Goal: Task Accomplishment & Management: Use online tool/utility

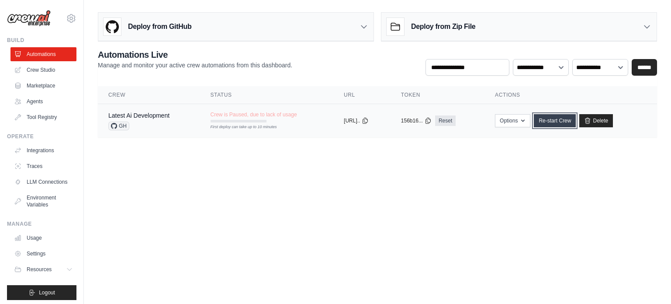
click at [570, 118] on link "Re-start Crew" at bounding box center [555, 120] width 42 height 13
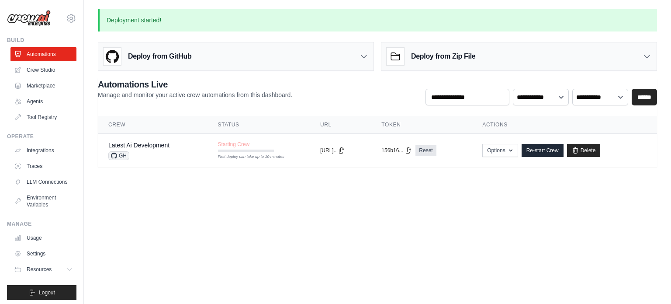
click at [540, 184] on main "Deployment started! Deploy from GitHub Deploy your project directly from GitHub…" at bounding box center [377, 93] width 587 height 186
click at [126, 151] on span "GH" at bounding box center [118, 155] width 21 height 9
click at [151, 58] on h3 "Deploy from GitHub" at bounding box center [159, 56] width 63 height 10
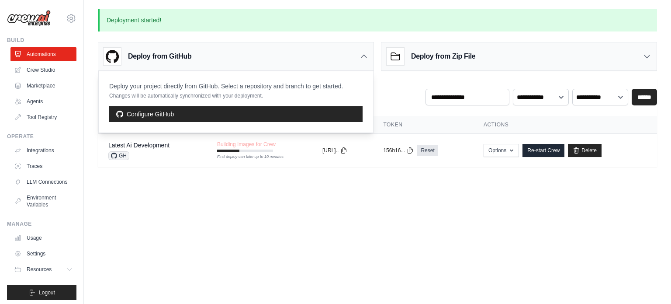
click at [170, 85] on p "Deploy your project directly from GitHub. Select a repository and branch to get…" at bounding box center [226, 86] width 234 height 9
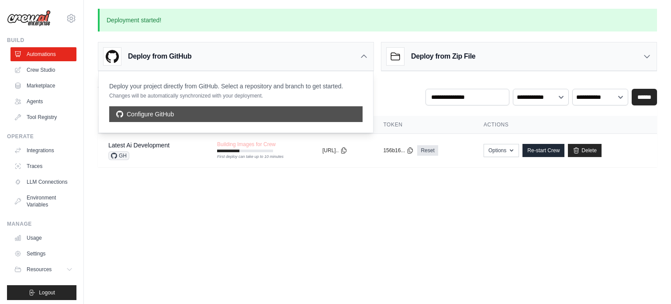
click at [165, 114] on link "Configure GitHub" at bounding box center [235, 114] width 253 height 16
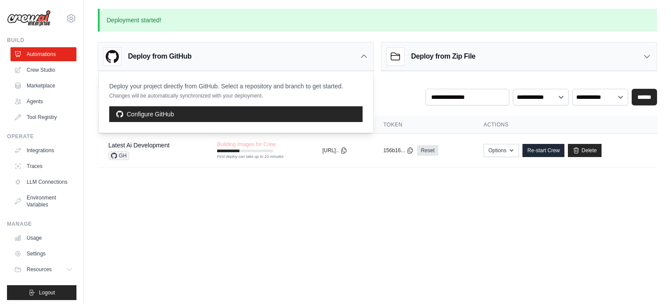
click at [248, 203] on body "hiranya@zerobeta.xyz Settings Build Automations Crew Studio" at bounding box center [335, 152] width 671 height 304
click at [358, 56] on div "Deploy from GitHub" at bounding box center [235, 56] width 275 height 28
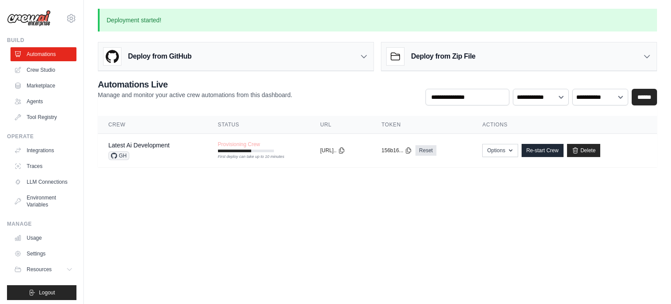
click at [319, 186] on body "hiranya@zerobeta.xyz Settings Build Automations Crew Studio" at bounding box center [335, 152] width 671 height 304
click at [46, 66] on link "Crew Studio" at bounding box center [44, 70] width 66 height 14
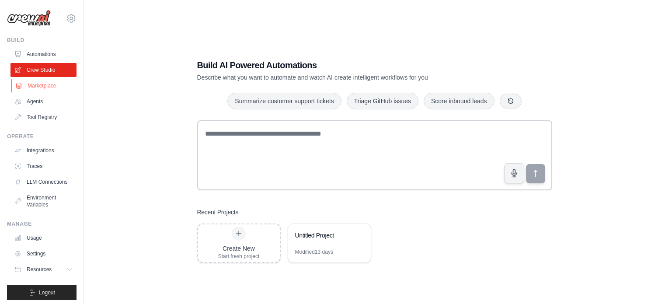
click at [44, 90] on link "Marketplace" at bounding box center [44, 86] width 66 height 14
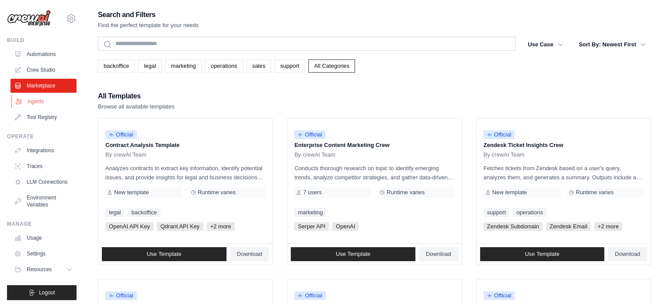
click at [40, 100] on link "Agents" at bounding box center [44, 101] width 66 height 14
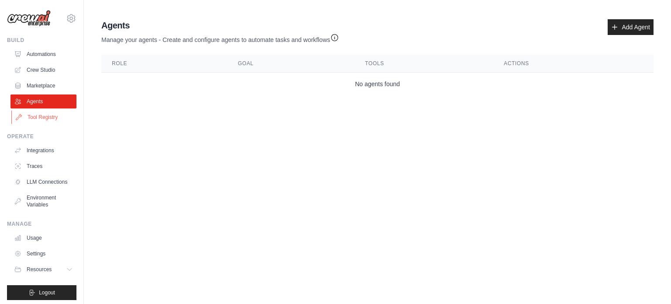
click at [47, 114] on link "Tool Registry" at bounding box center [44, 117] width 66 height 14
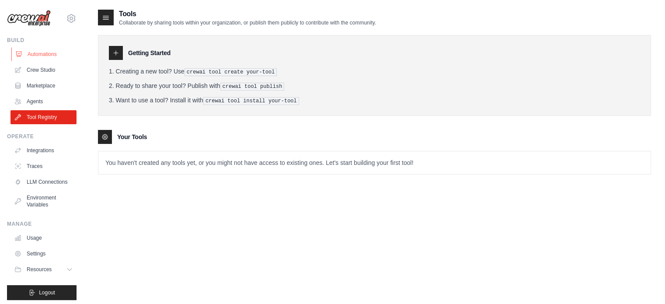
click at [39, 52] on link "Automations" at bounding box center [44, 54] width 66 height 14
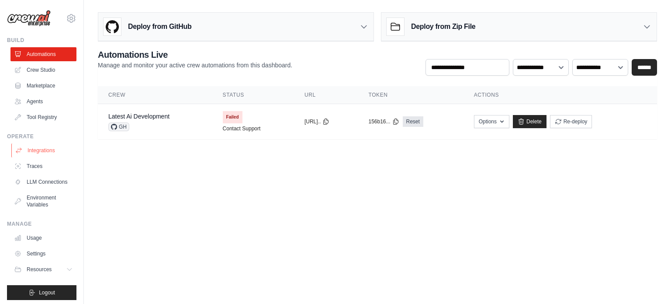
click at [58, 150] on link "Integrations" at bounding box center [44, 150] width 66 height 14
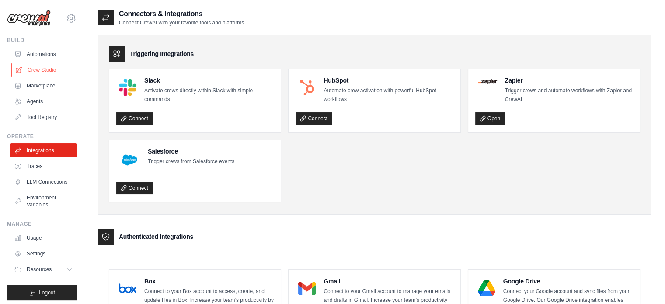
click at [47, 69] on link "Crew Studio" at bounding box center [44, 70] width 66 height 14
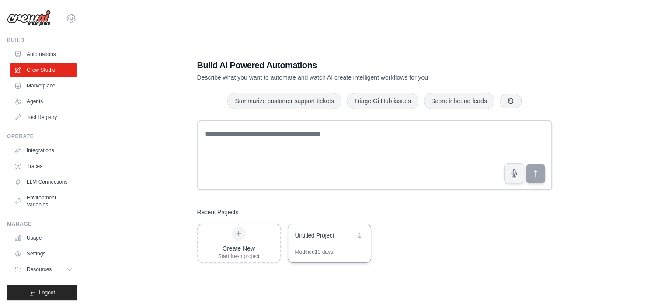
click at [317, 224] on div "Untitled Project" at bounding box center [329, 236] width 83 height 24
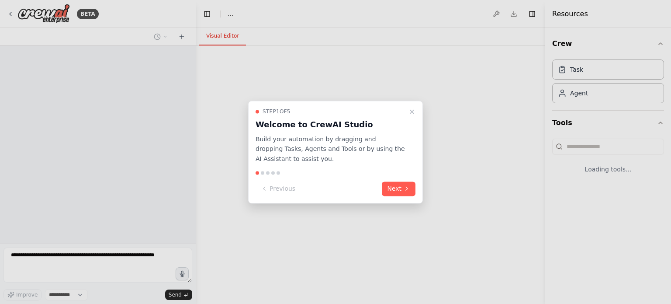
select select "****"
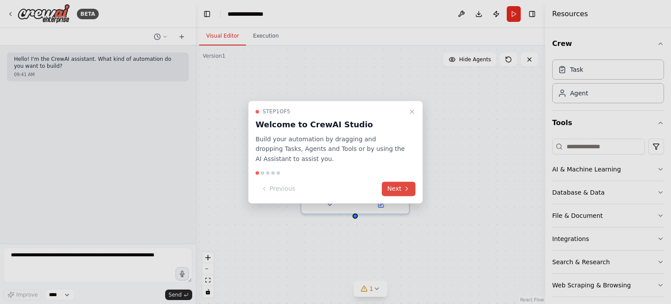
click at [397, 192] on button "Next" at bounding box center [399, 188] width 34 height 14
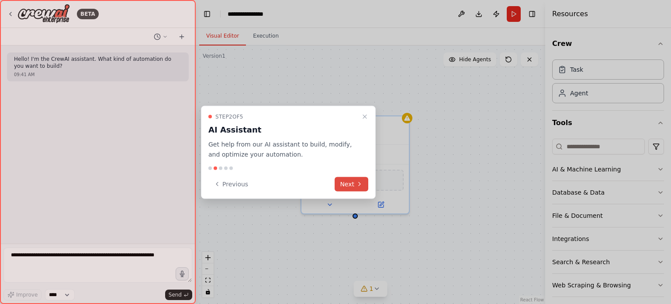
click at [353, 186] on button "Next" at bounding box center [352, 184] width 34 height 14
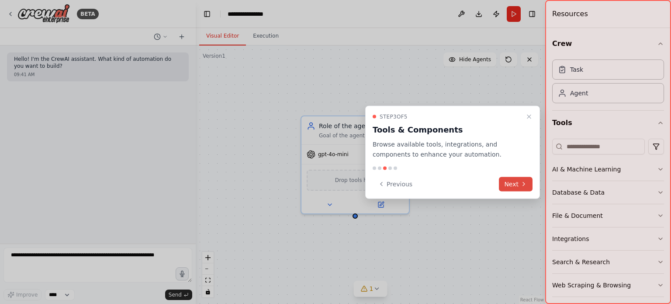
click at [514, 180] on button "Next" at bounding box center [516, 184] width 34 height 14
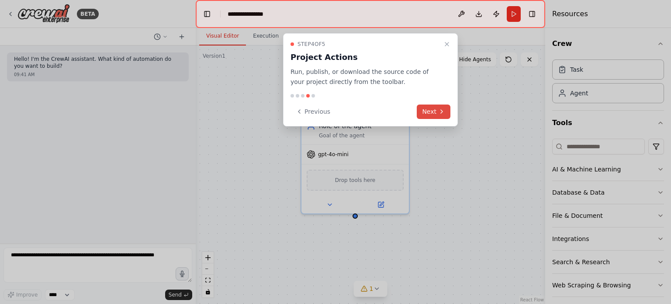
click at [429, 107] on button "Next" at bounding box center [434, 111] width 34 height 14
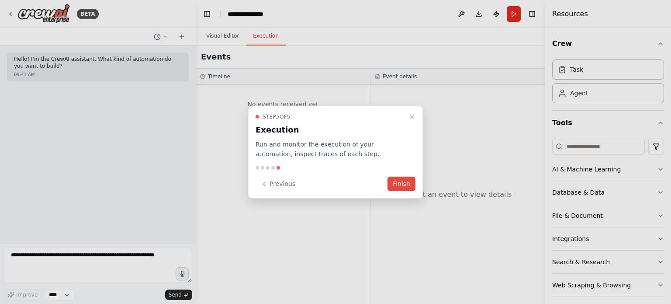
click at [402, 180] on button "Finish" at bounding box center [402, 184] width 28 height 14
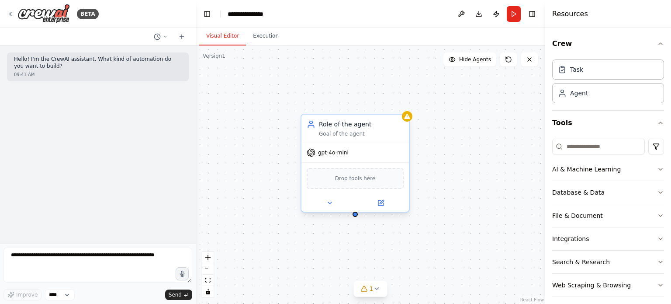
click at [333, 157] on div "gpt-4o-mini" at bounding box center [354, 152] width 107 height 19
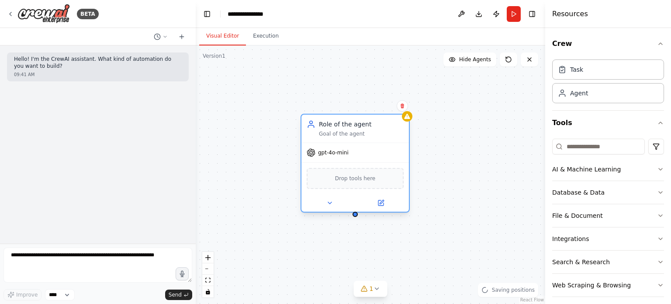
click at [381, 208] on div at bounding box center [354, 202] width 107 height 17
click at [383, 202] on icon at bounding box center [380, 202] width 5 height 5
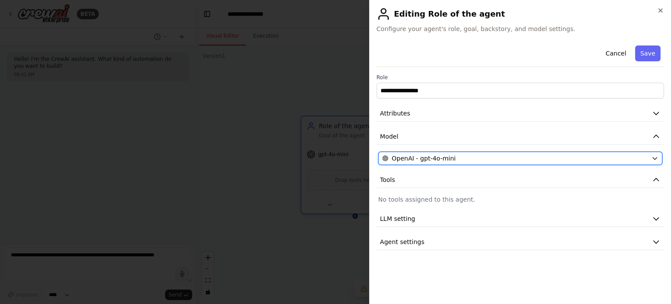
click at [413, 156] on span "OpenAI - gpt-4o-mini" at bounding box center [424, 158] width 64 height 9
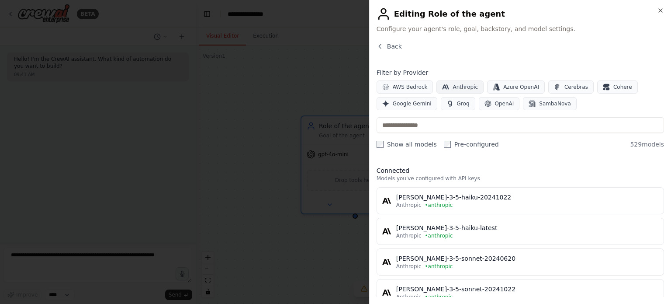
click at [456, 87] on span "Anthropic" at bounding box center [465, 86] width 25 height 7
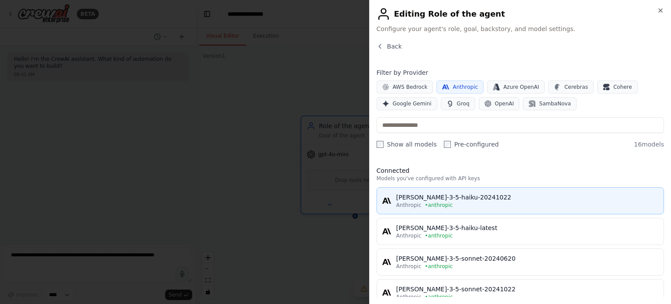
click at [428, 200] on div "[PERSON_NAME]-3-5-haiku-20241022" at bounding box center [527, 197] width 262 height 9
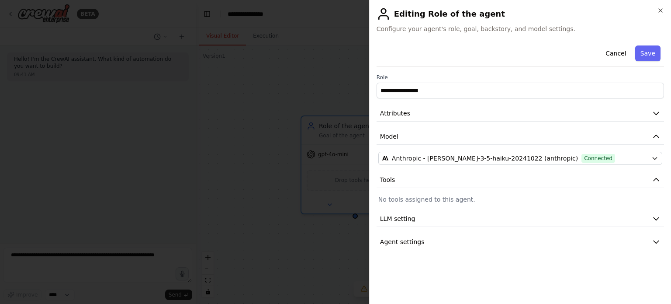
click at [652, 43] on div "Cancel Save" at bounding box center [520, 54] width 287 height 25
click at [650, 48] on button "Save" at bounding box center [647, 53] width 25 height 16
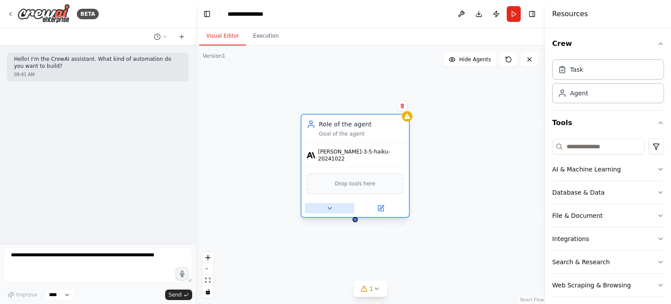
click at [329, 204] on icon at bounding box center [329, 207] width 7 height 7
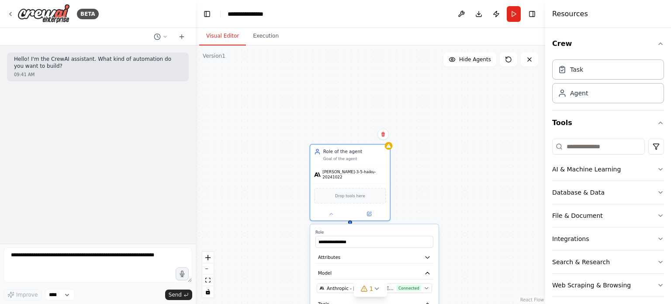
click at [455, 173] on div "**********" at bounding box center [371, 174] width 350 height 258
